Goal: Share content

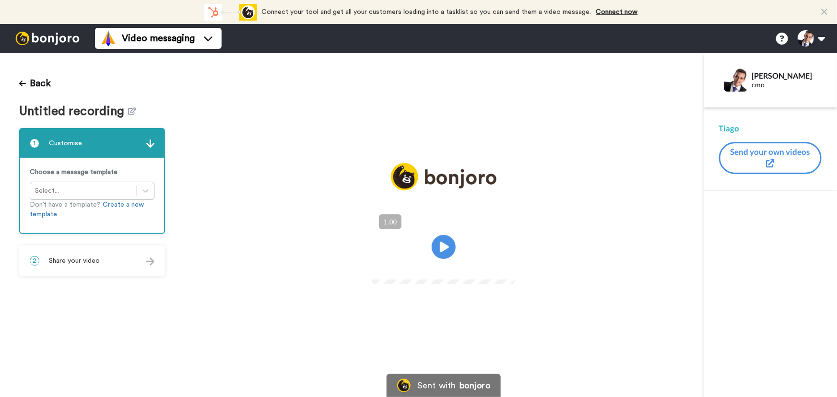
click at [128, 262] on div "2 Share your video" at bounding box center [92, 261] width 144 height 29
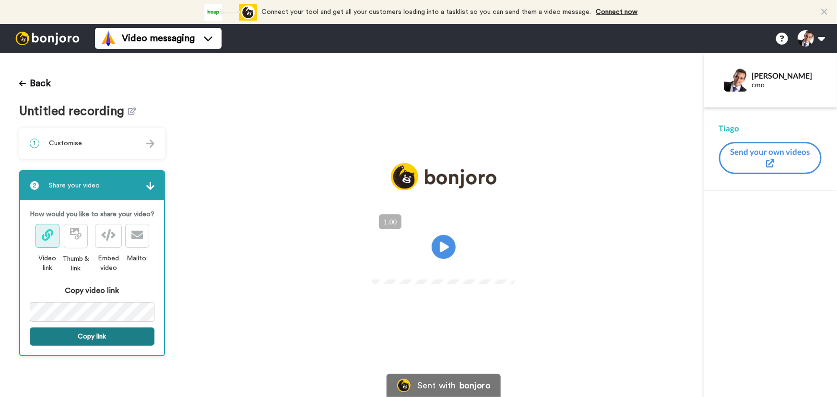
click at [115, 340] on button "Copy link" at bounding box center [92, 337] width 125 height 18
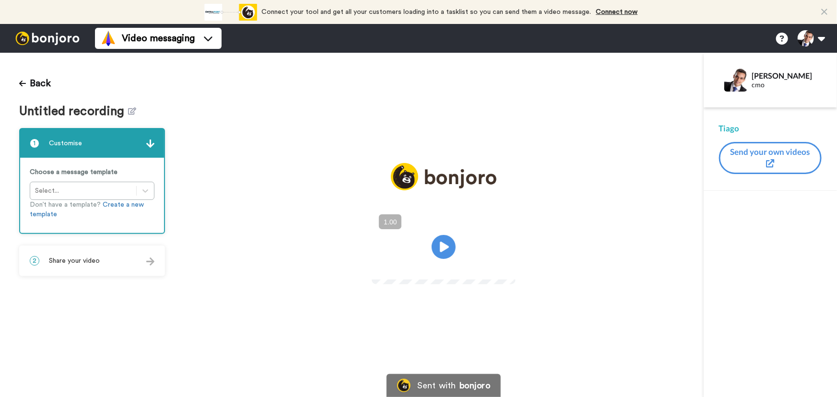
click at [125, 261] on div "2 Share your video" at bounding box center [92, 261] width 144 height 29
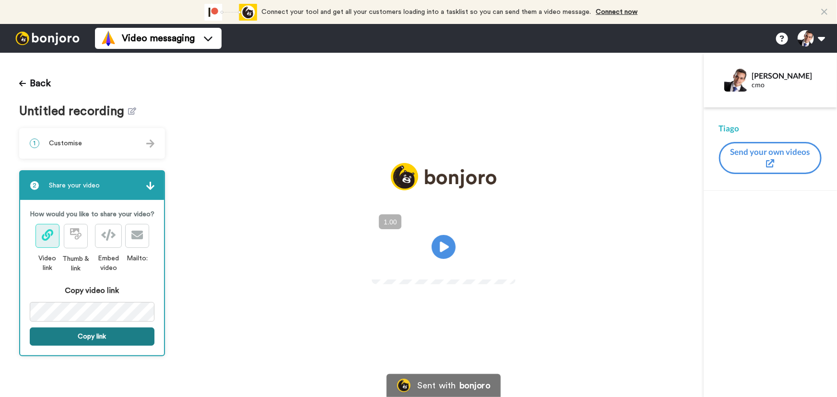
click at [142, 332] on button "Copy link" at bounding box center [92, 337] width 125 height 18
